Goal: Task Accomplishment & Management: Use online tool/utility

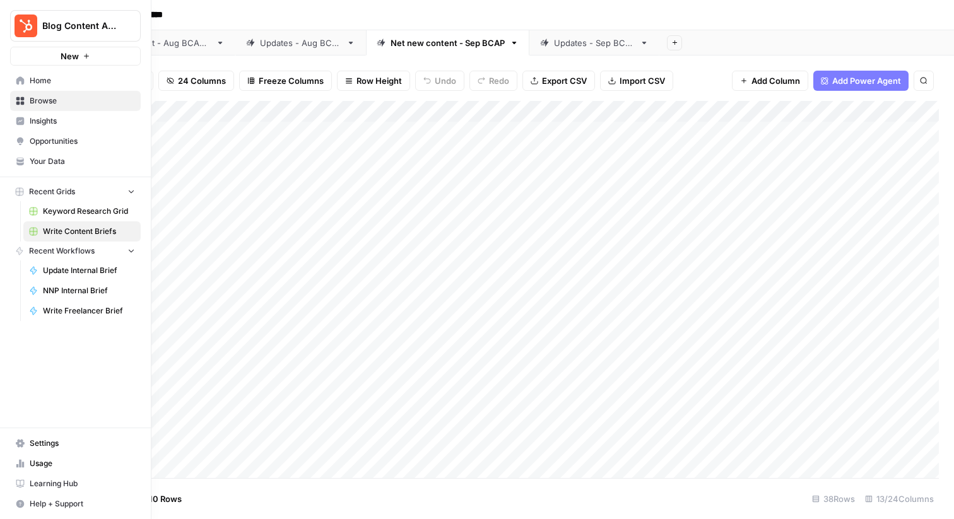
click at [71, 211] on span "Keyword Research Grid" at bounding box center [89, 211] width 92 height 11
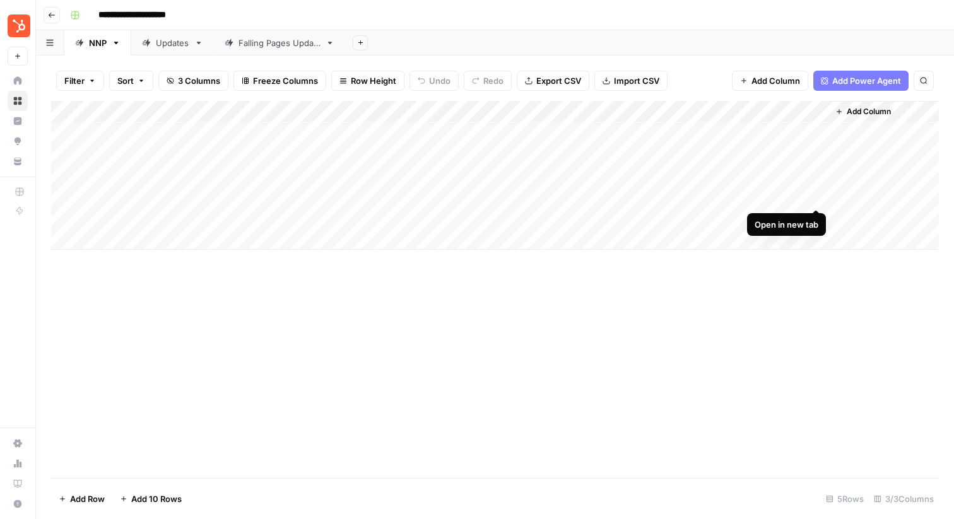
click at [820, 197] on div "Add Column" at bounding box center [495, 175] width 888 height 149
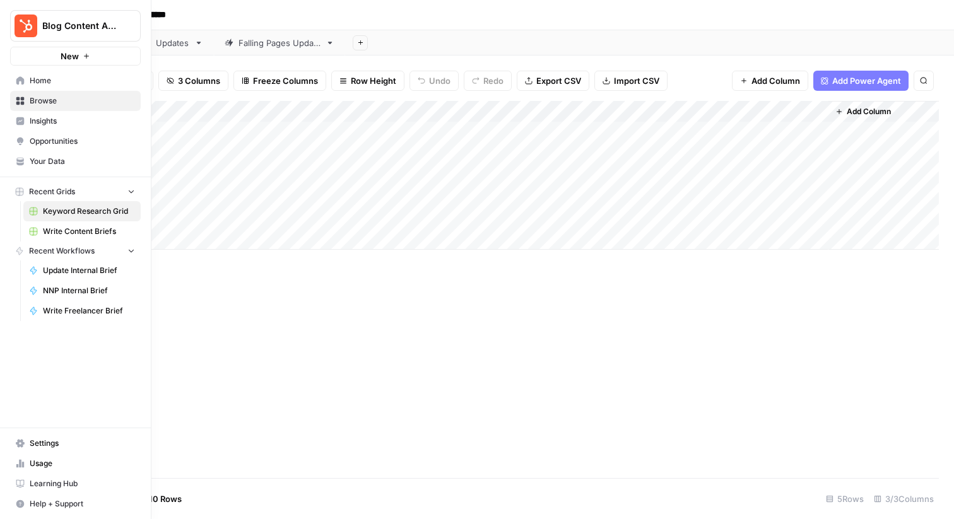
click at [68, 233] on span "Write Content Briefs" at bounding box center [89, 231] width 92 height 11
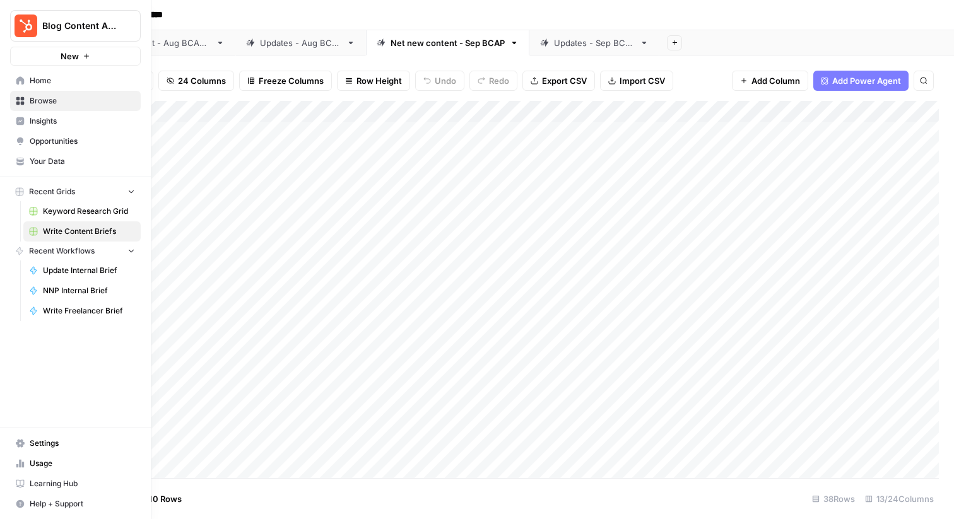
click at [73, 209] on span "Keyword Research Grid" at bounding box center [89, 211] width 92 height 11
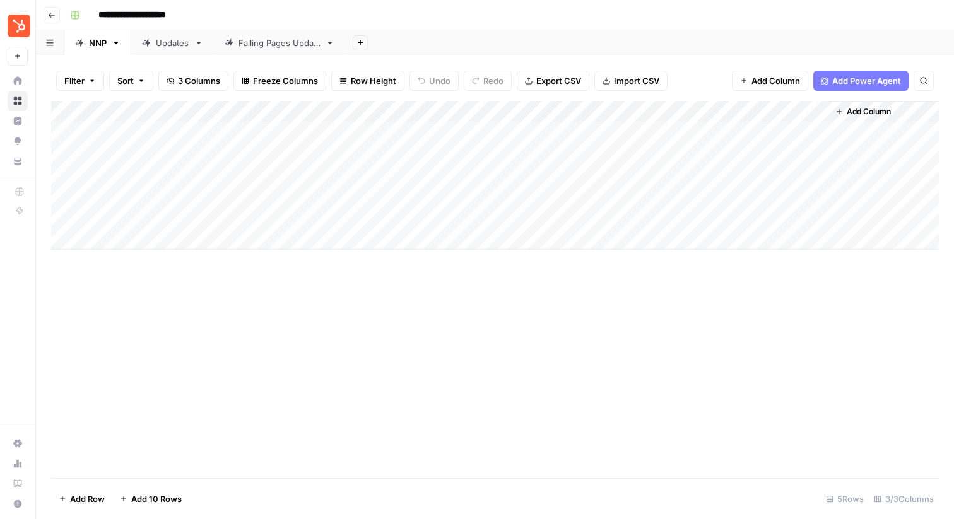
click at [257, 175] on div "Add Column" at bounding box center [495, 175] width 888 height 149
click at [816, 175] on div "Add Column" at bounding box center [495, 175] width 888 height 149
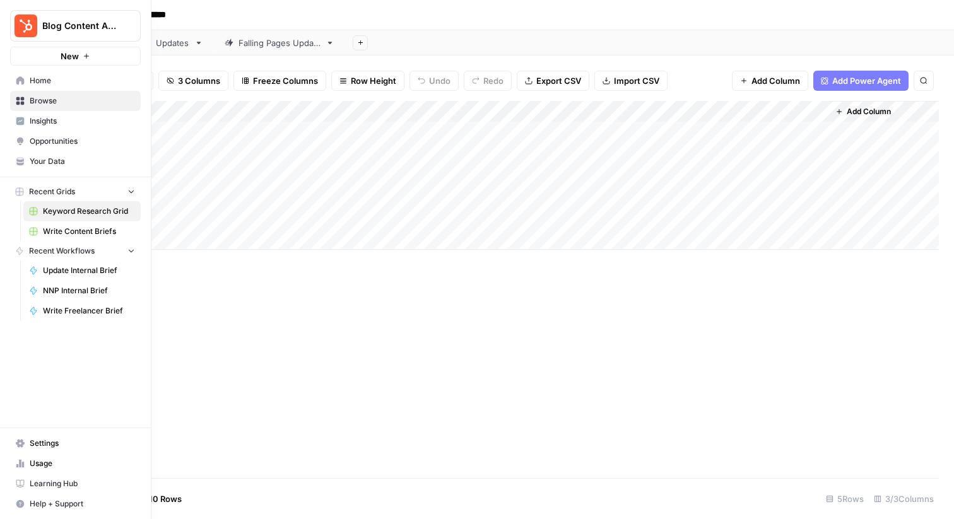
click at [61, 228] on span "Write Content Briefs" at bounding box center [89, 231] width 92 height 11
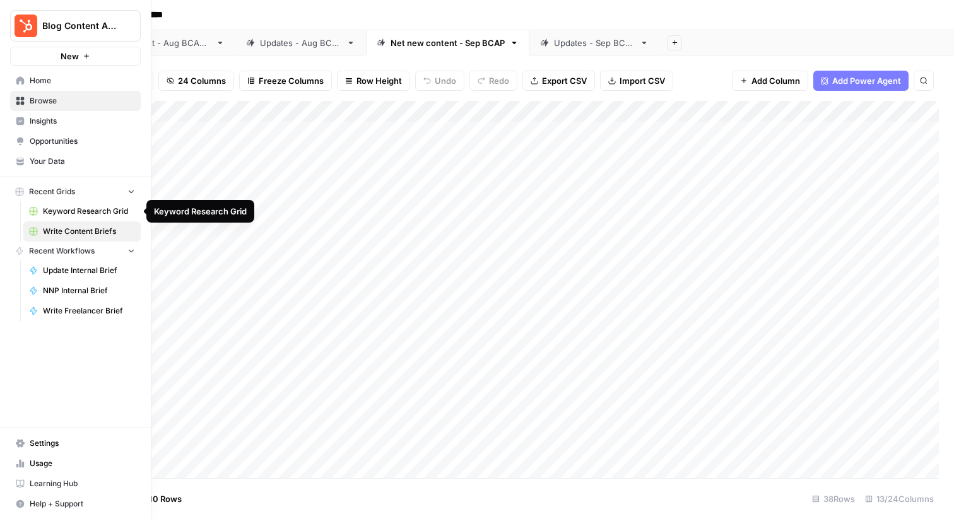
click at [74, 210] on span "Keyword Research Grid" at bounding box center [89, 211] width 92 height 11
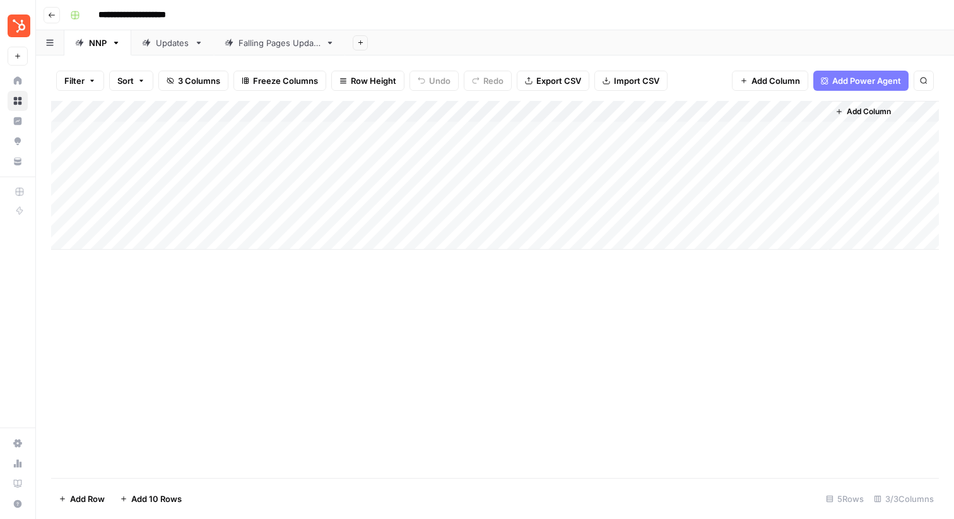
click at [816, 152] on div "Add Column" at bounding box center [495, 175] width 888 height 149
click at [813, 196] on div "Add Column" at bounding box center [495, 175] width 888 height 149
click at [153, 47] on div "Updates" at bounding box center [165, 43] width 47 height 13
click at [259, 48] on div "Falling Pages Update" at bounding box center [279, 43] width 82 height 13
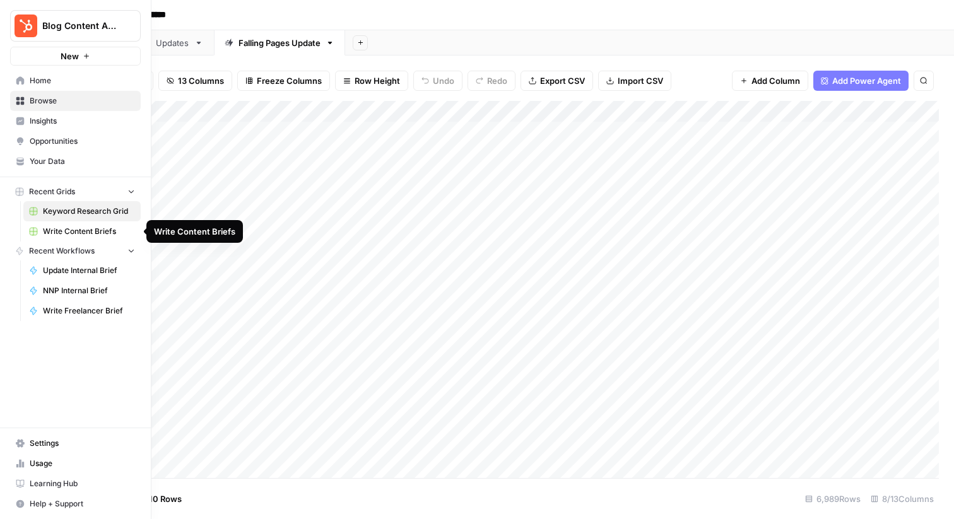
click at [64, 238] on link "Write Content Briefs" at bounding box center [81, 231] width 117 height 20
